Goal: Task Accomplishment & Management: Manage account settings

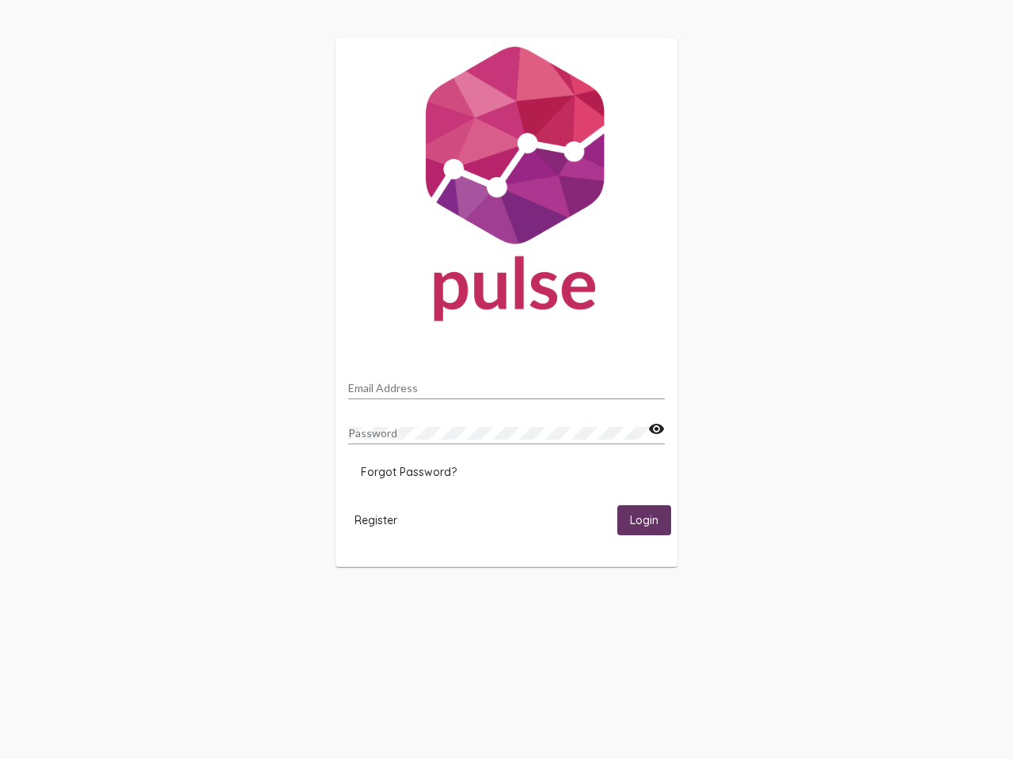
click at [506, 384] on input "Email Address" at bounding box center [506, 388] width 316 height 13
click at [656, 430] on mat-icon "visibility" at bounding box center [656, 429] width 17 height 19
click at [408, 472] on span "Forgot Password?" at bounding box center [409, 472] width 96 height 14
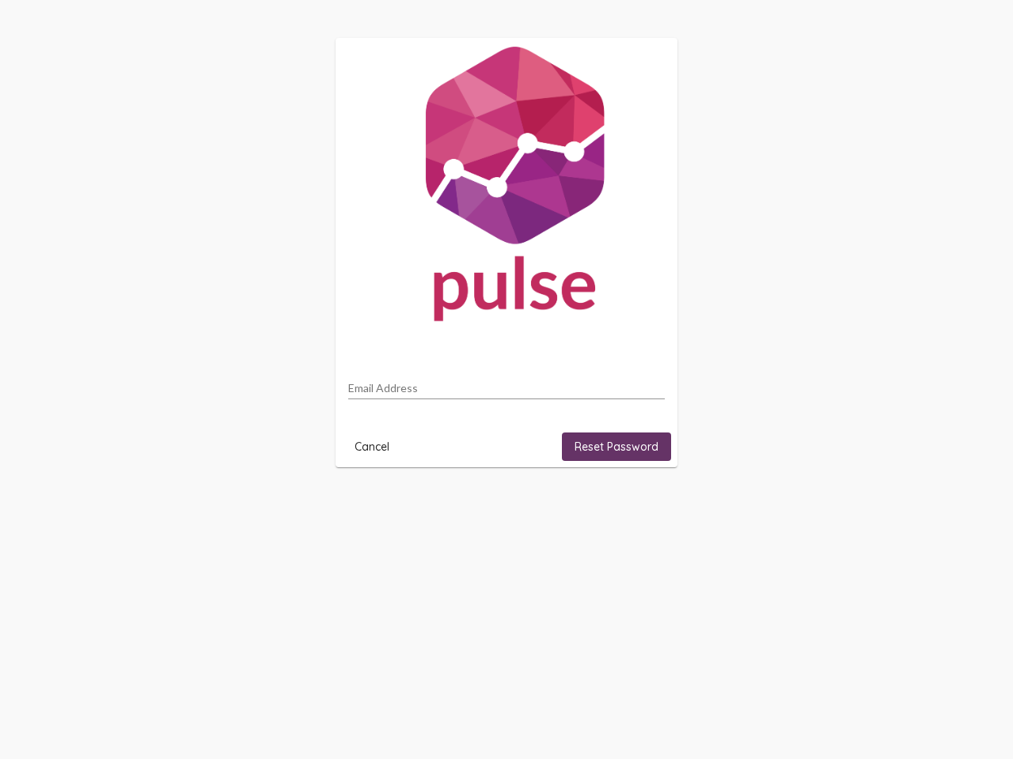
click at [376, 506] on html "Email Address Cancel Reset Password" at bounding box center [506, 253] width 1013 height 506
click at [644, 506] on html "Email Address Cancel Reset Password" at bounding box center [506, 253] width 1013 height 506
